Goal: Transaction & Acquisition: Purchase product/service

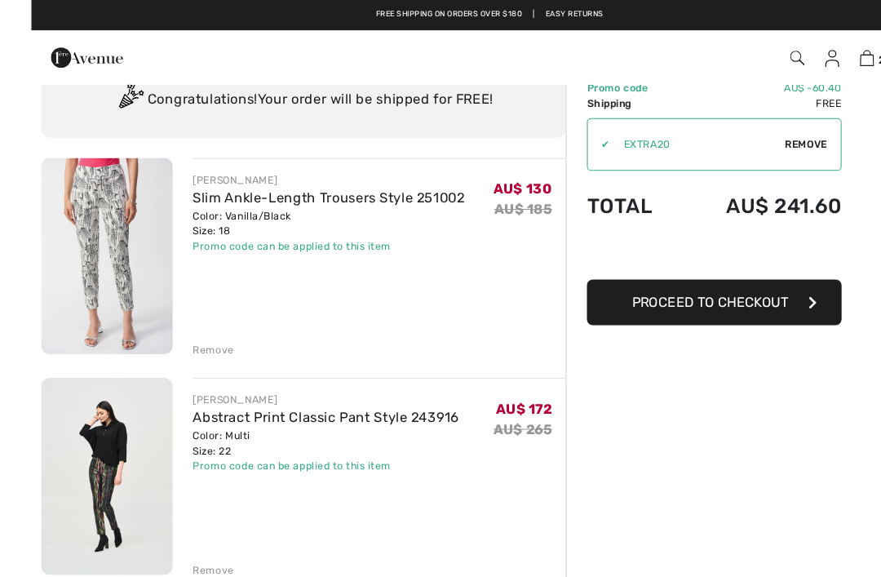
scroll to position [63, -18]
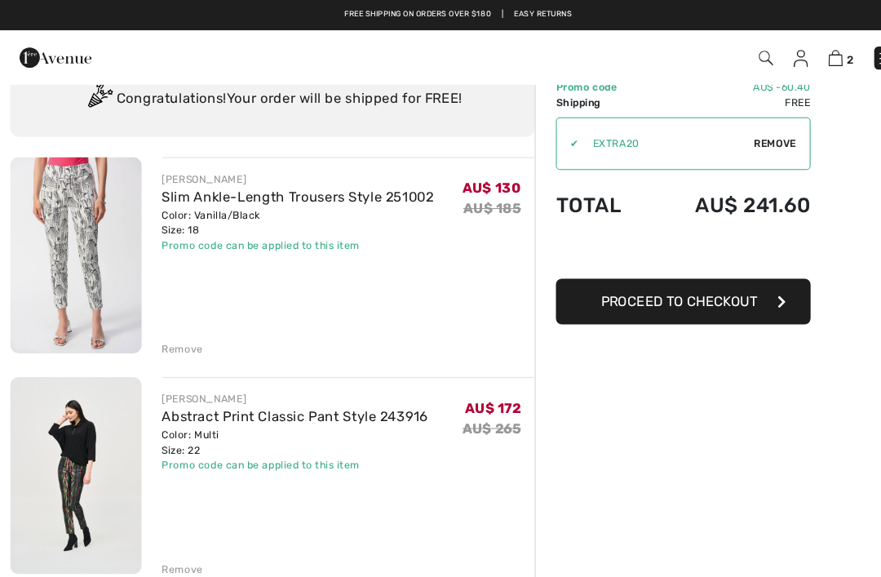
click at [96, 258] on img at bounding box center [73, 245] width 127 height 189
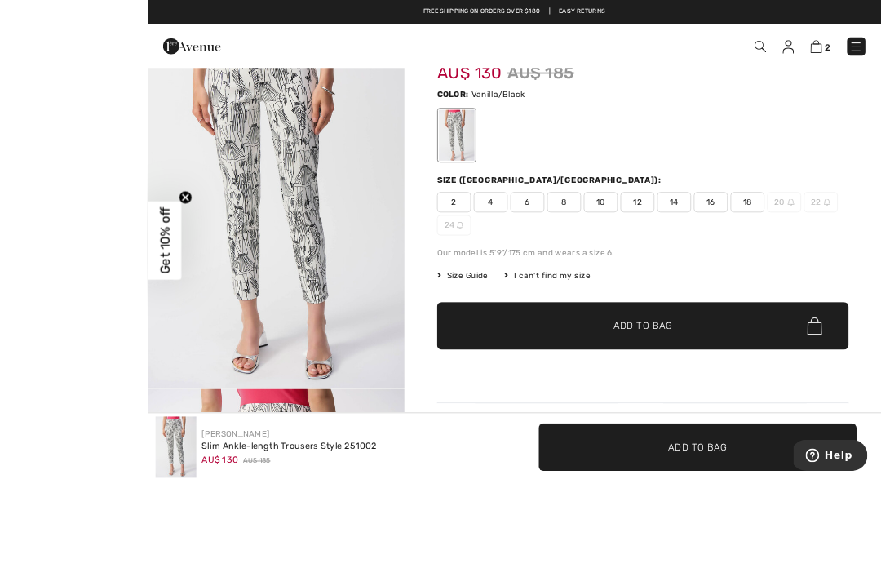
scroll to position [350, 0]
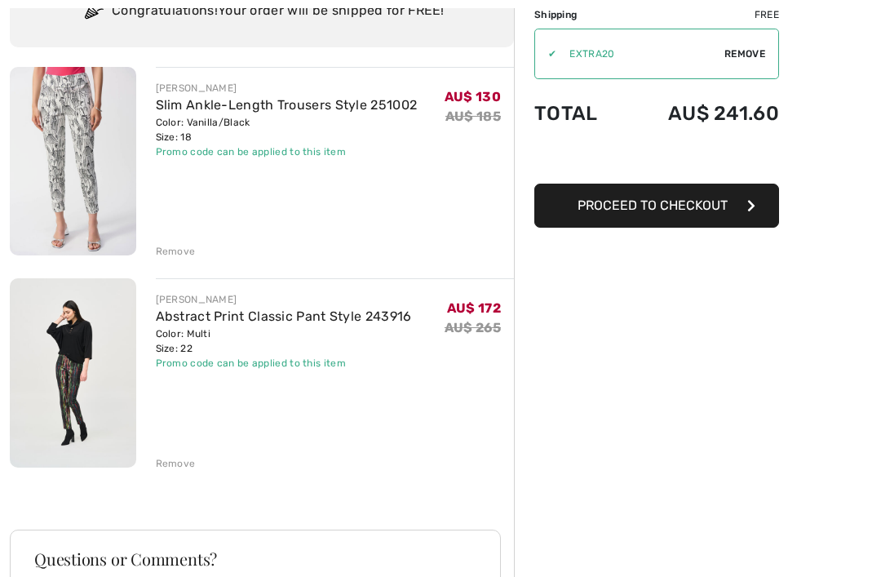
click at [111, 389] on img at bounding box center [73, 372] width 127 height 189
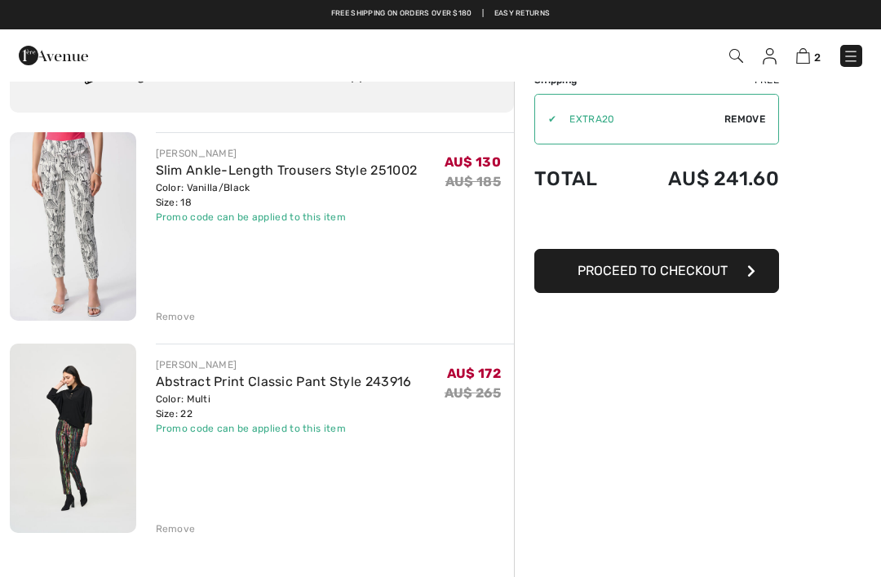
scroll to position [78, 0]
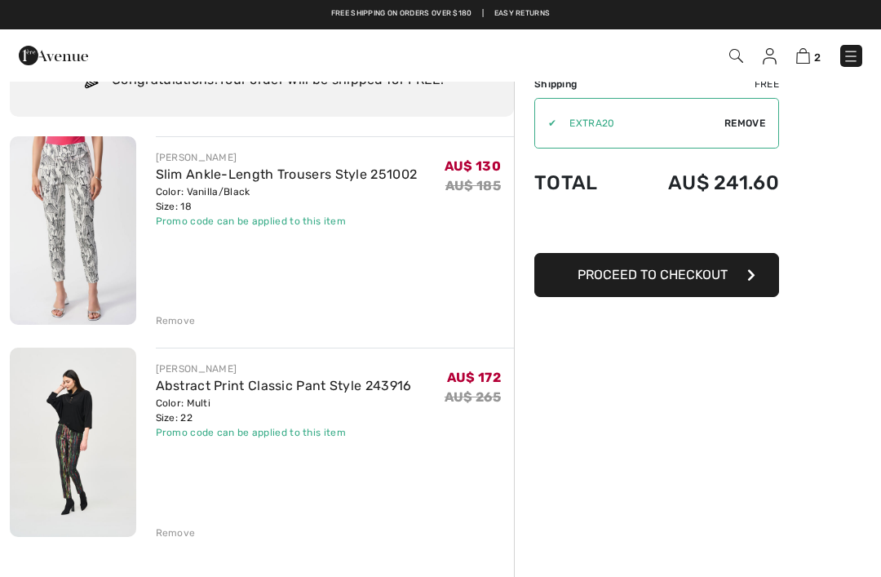
click at [305, 388] on link "Abstract Print Classic Pant Style 243916" at bounding box center [284, 386] width 256 height 16
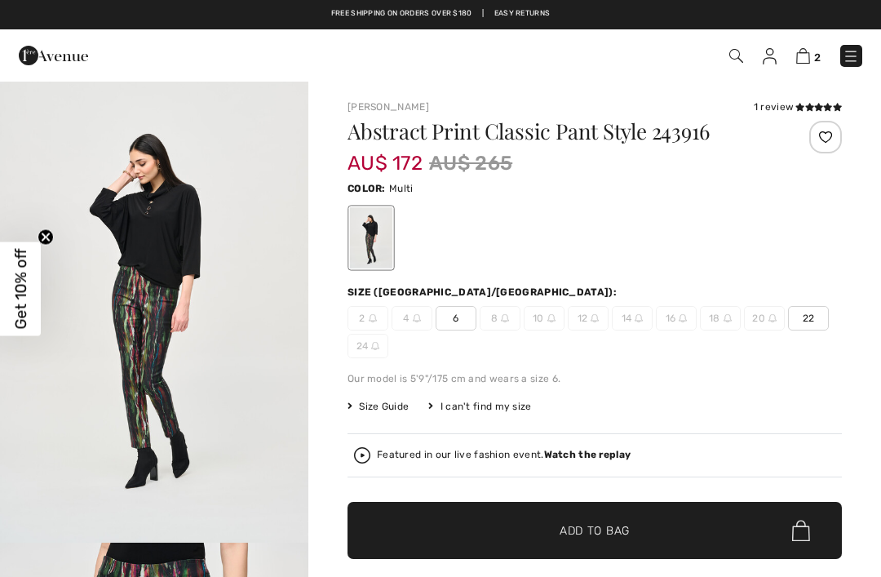
checkbox input "true"
click at [806, 62] on img at bounding box center [804, 56] width 14 height 16
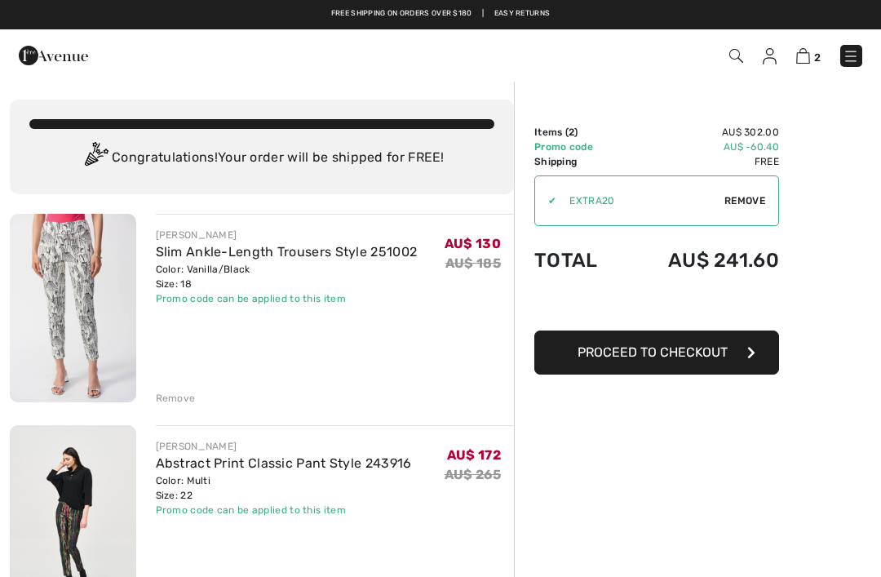
click at [183, 397] on div "Remove" at bounding box center [176, 398] width 40 height 15
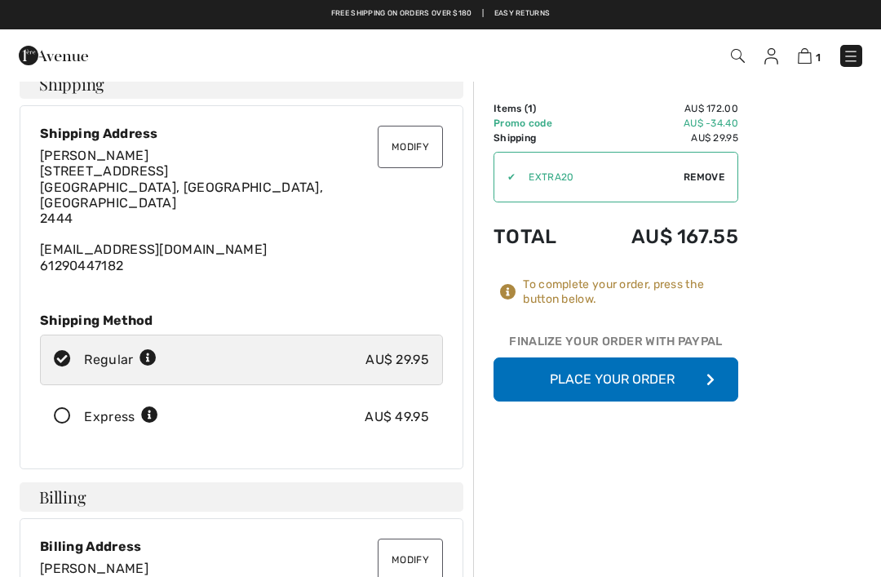
scroll to position [21, 0]
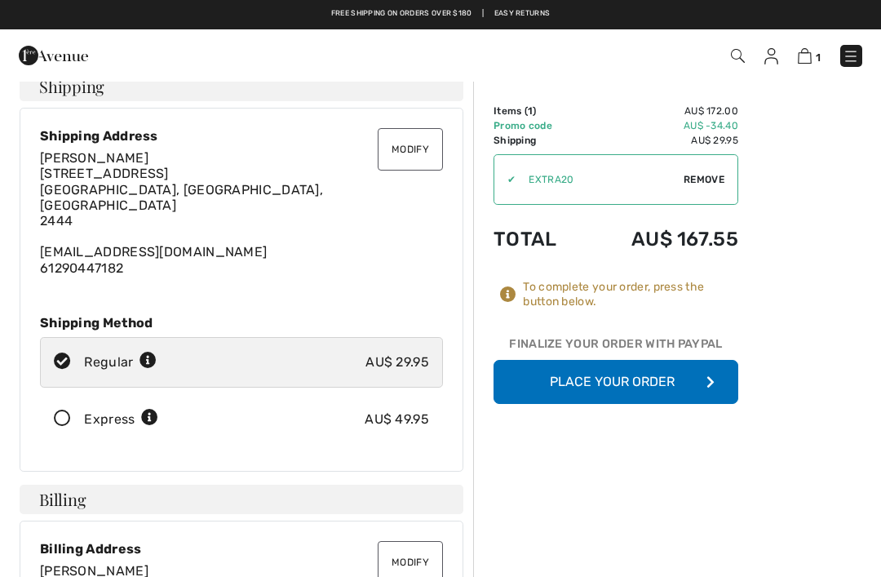
click at [209, 181] on div "Lesley Cooney 18-20 Burrawan Street Port Macquarie, NSW, AU 2444 lesleyc48@hotm…" at bounding box center [241, 213] width 403 height 126
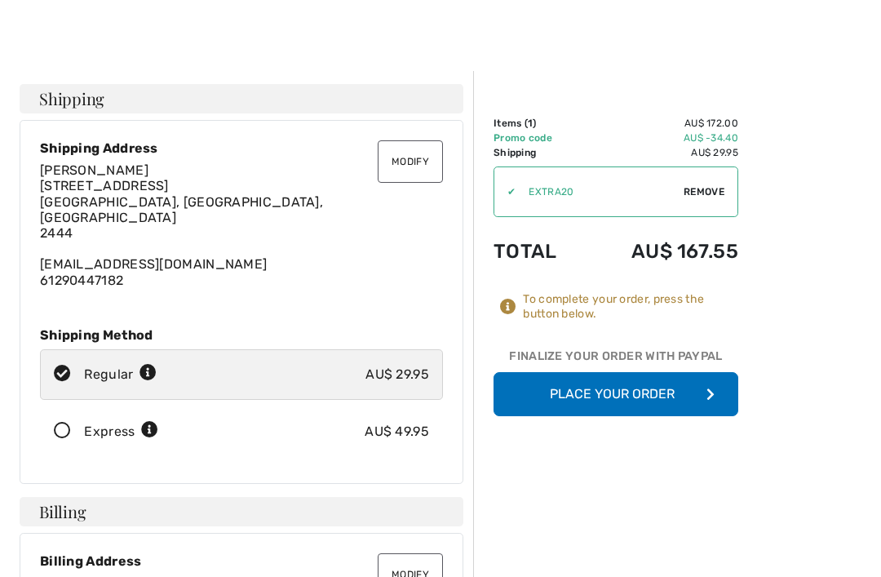
scroll to position [0, 0]
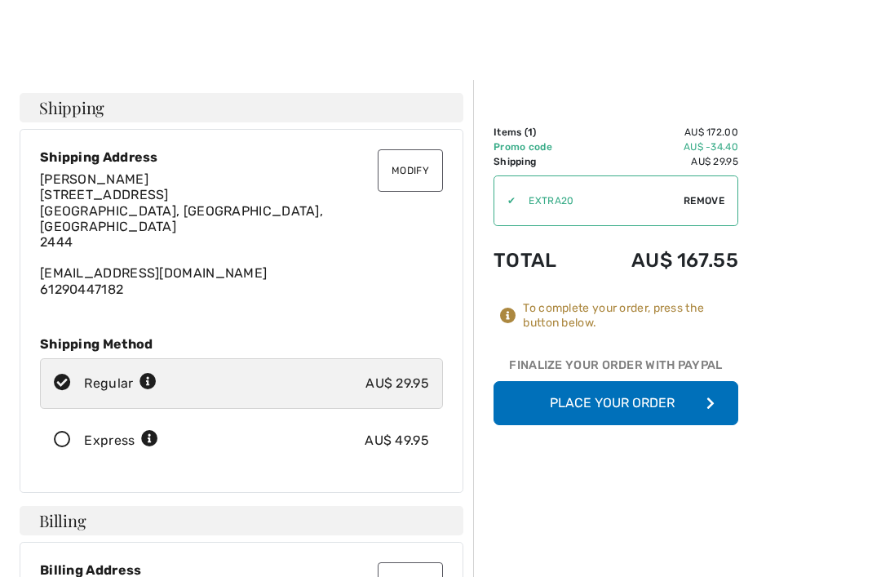
click at [415, 175] on button "Modify" at bounding box center [410, 170] width 65 height 42
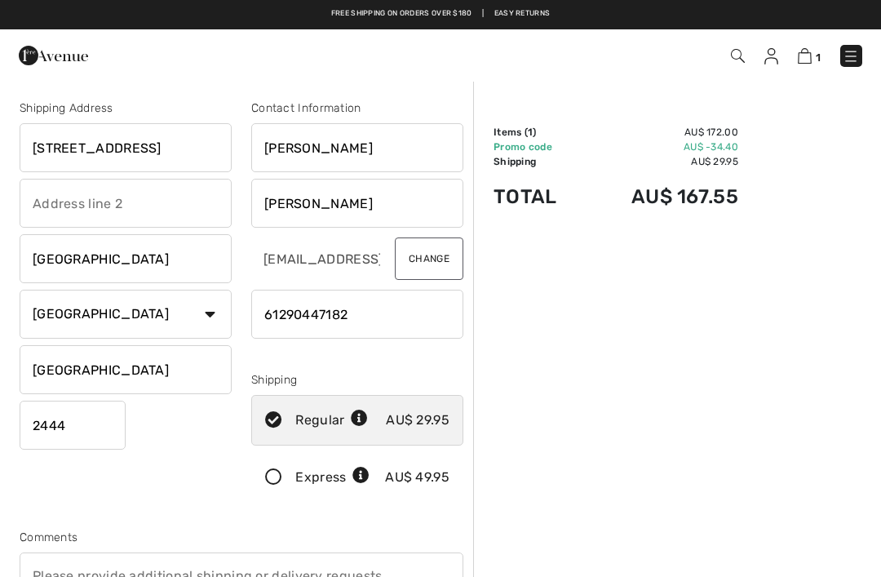
click at [113, 144] on input "[STREET_ADDRESS]" at bounding box center [126, 147] width 212 height 49
click at [96, 144] on input "Street" at bounding box center [126, 147] width 212 height 49
type input "S"
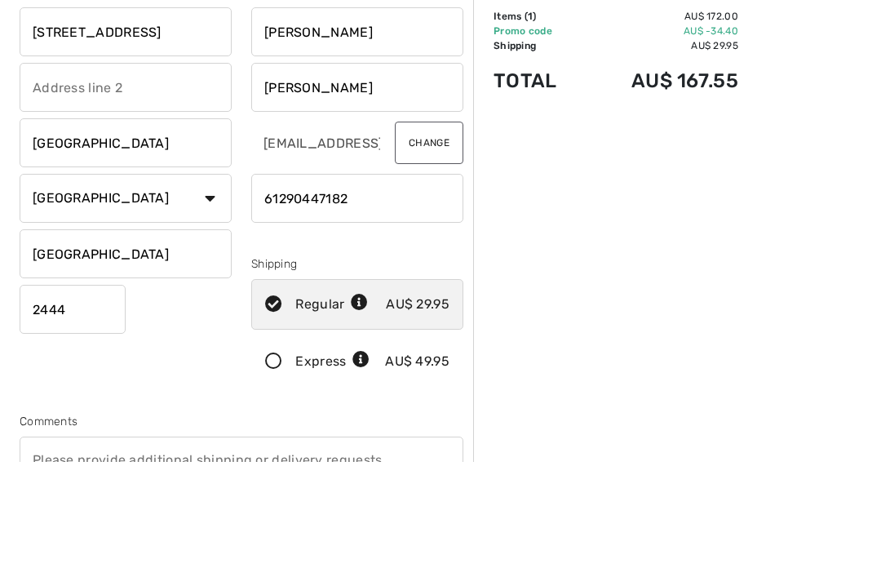
click at [166, 234] on input "[GEOGRAPHIC_DATA]" at bounding box center [126, 258] width 212 height 49
type input "[STREET_ADDRESS]"
type input "P"
click at [384, 290] on input "phone" at bounding box center [357, 314] width 212 height 49
type input "[PERSON_NAME]"
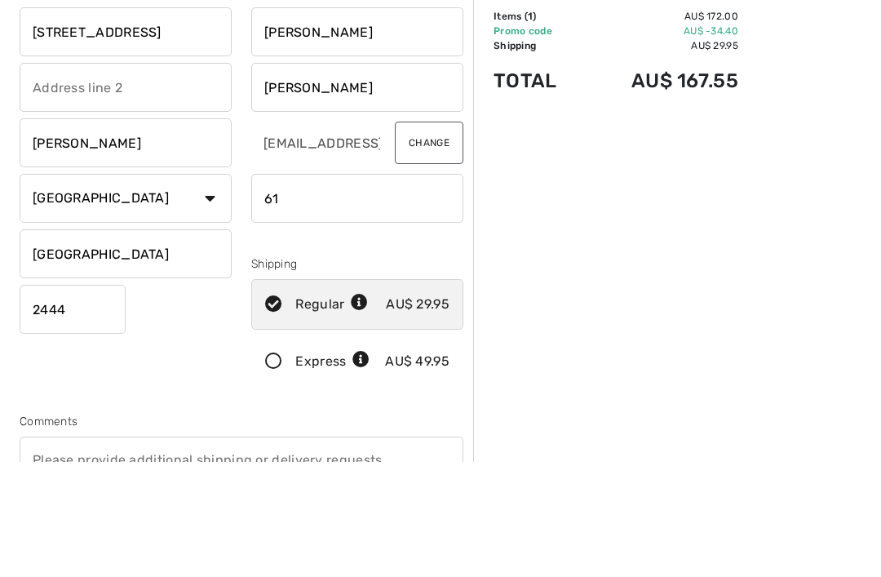
type input "6"
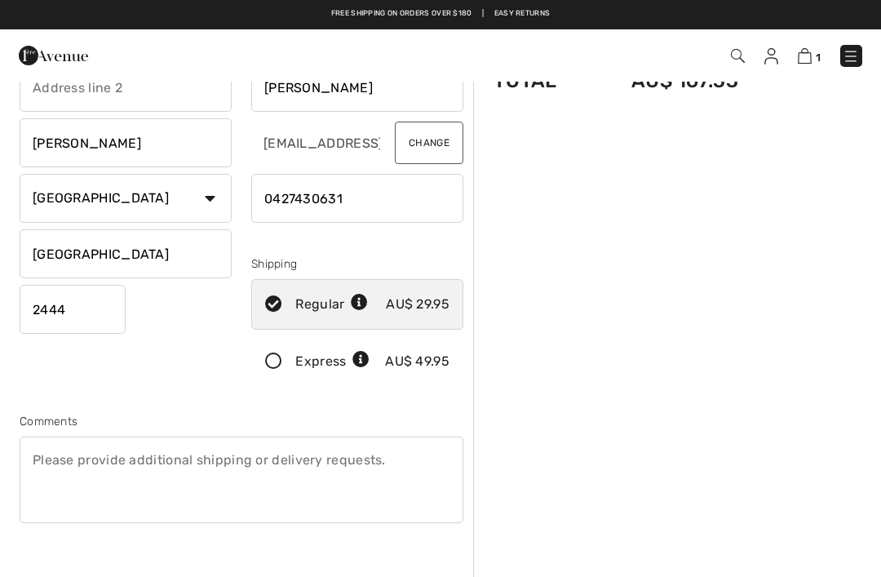
type input "0427430631"
click at [86, 307] on input "2444" at bounding box center [73, 309] width 106 height 49
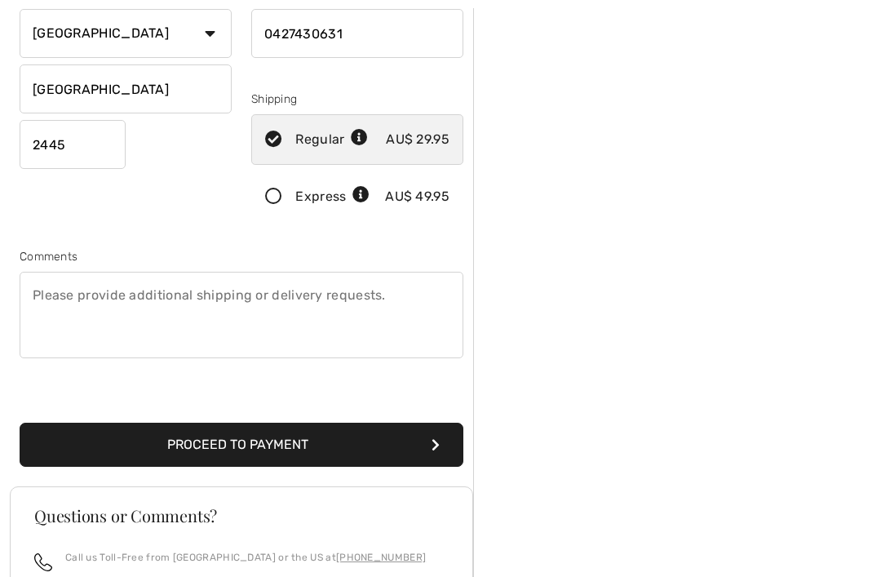
scroll to position [282, 0]
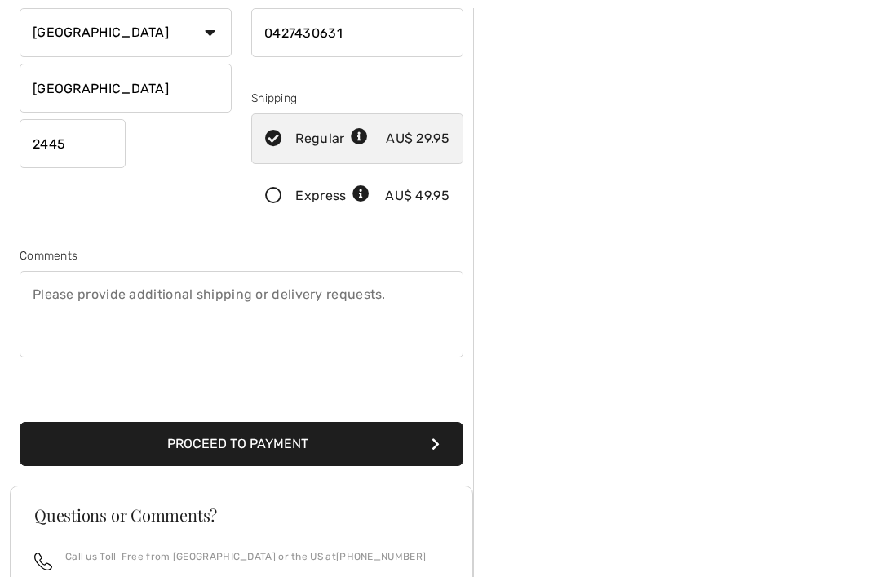
type input "2445"
click at [278, 447] on button "Proceed to Payment" at bounding box center [242, 444] width 444 height 44
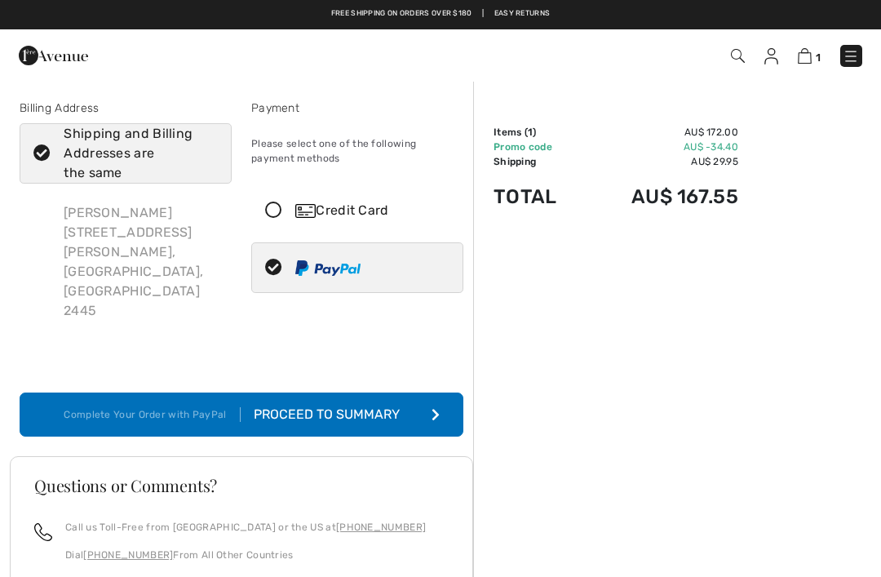
click at [371, 405] on div "Proceed to Summary" at bounding box center [330, 415] width 179 height 20
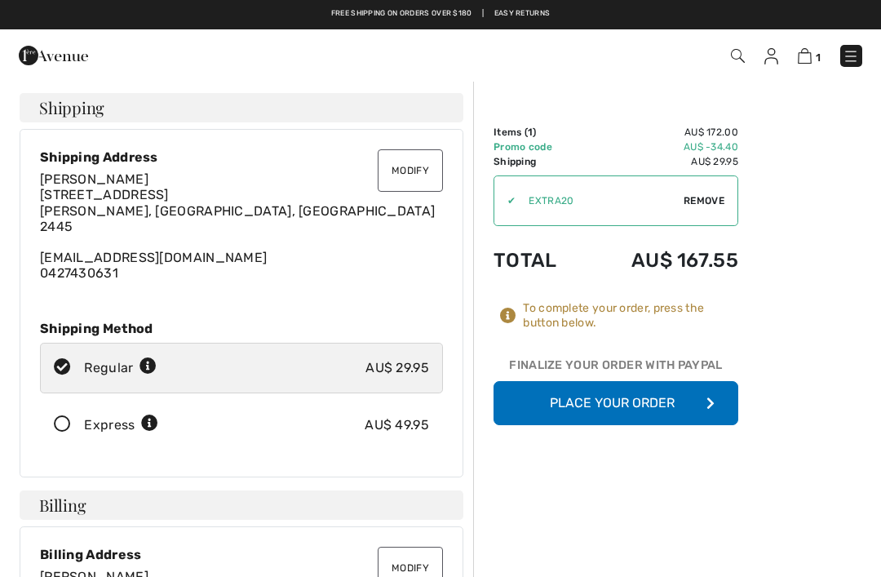
click at [668, 412] on button "Place Your Order" at bounding box center [616, 403] width 245 height 44
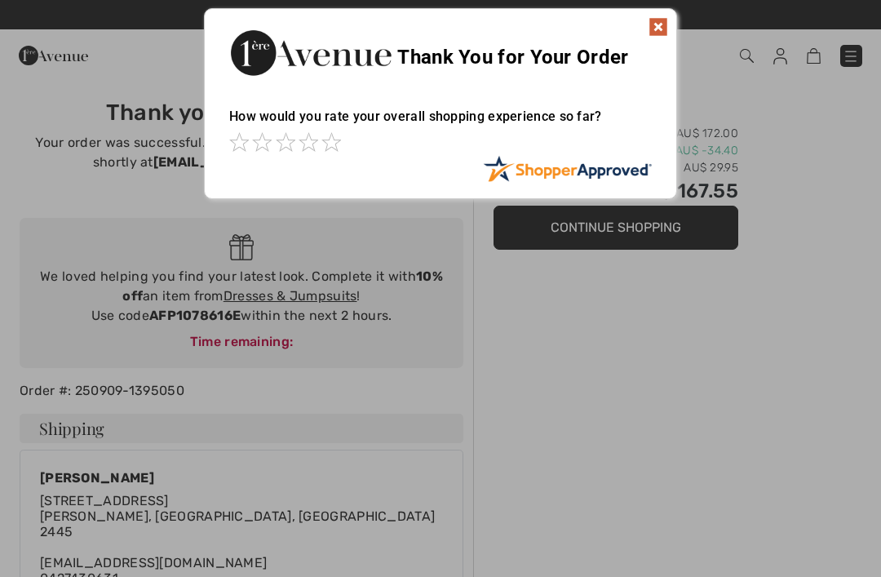
click at [666, 26] on img at bounding box center [659, 27] width 20 height 20
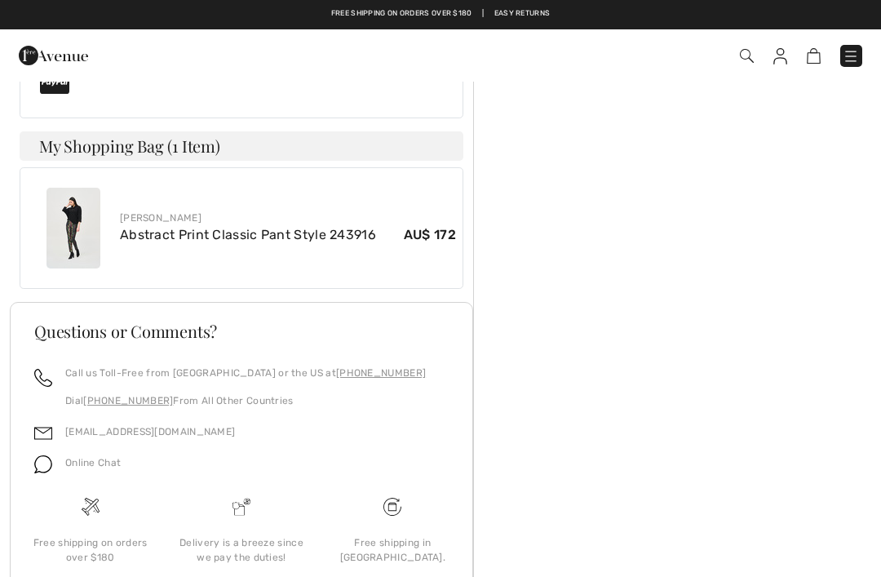
scroll to position [828, 0]
